Goal: Task Accomplishment & Management: Use online tool/utility

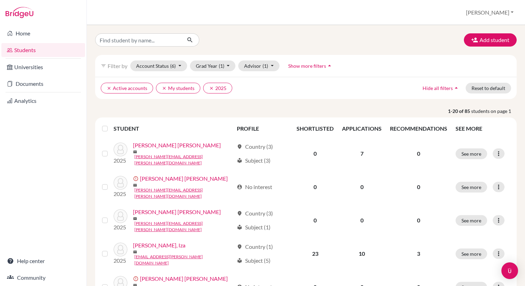
click at [501, 11] on button "[PERSON_NAME]" at bounding box center [490, 12] width 54 height 13
click at [481, 26] on link "Profile" at bounding box center [461, 28] width 55 height 11
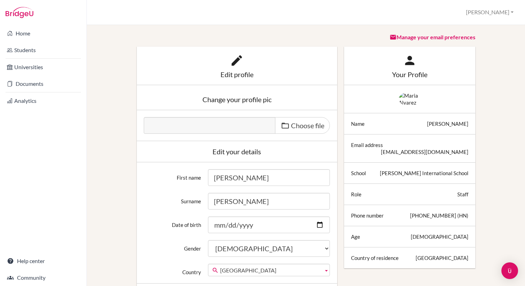
scroll to position [0, 2]
click at [500, 12] on button "[PERSON_NAME]" at bounding box center [490, 12] width 54 height 13
click at [503, 11] on button "[PERSON_NAME]" at bounding box center [490, 12] width 54 height 13
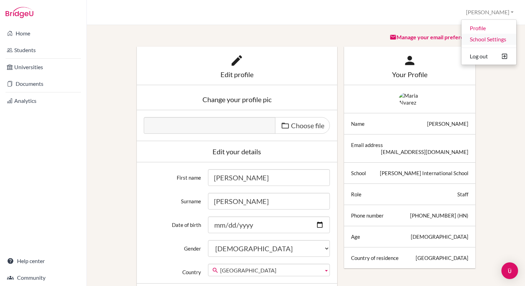
click at [477, 39] on link "School Settings" at bounding box center [489, 39] width 55 height 11
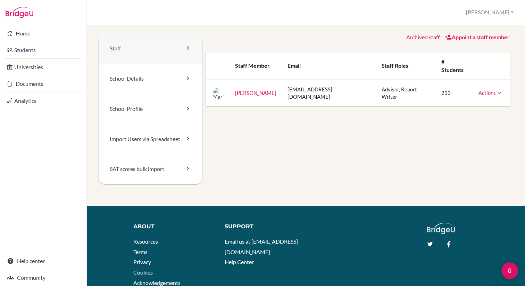
scroll to position [0, 1]
click at [148, 136] on link "Import Users via Spreadsheet" at bounding box center [151, 139] width 104 height 30
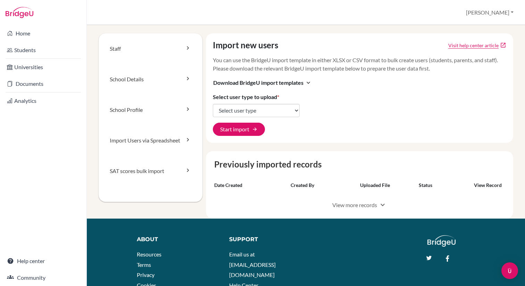
click at [465, 45] on link "Visit help center article" at bounding box center [473, 45] width 50 height 7
click at [288, 81] on span "Download BridgeU import templates" at bounding box center [258, 82] width 90 height 8
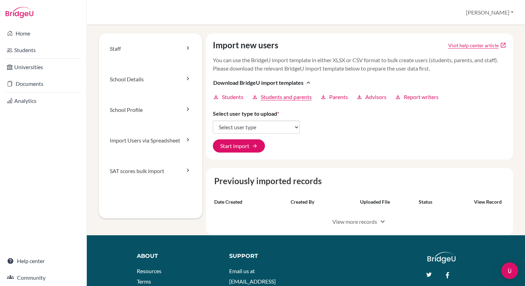
click at [287, 97] on span "Students and parents" at bounding box center [286, 97] width 51 height 8
